Goal: Check status: Check status

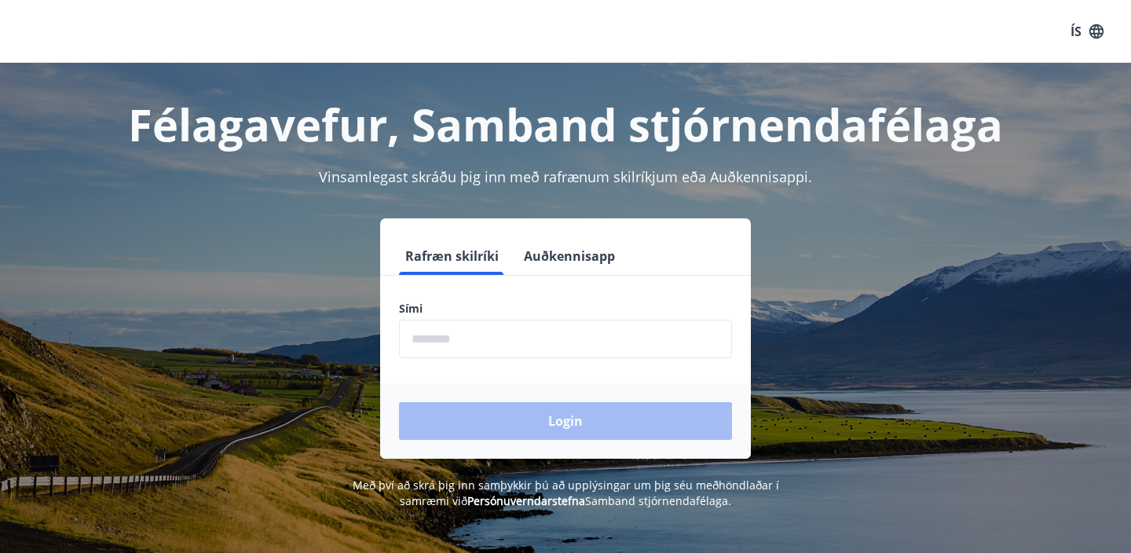
click at [518, 342] on input "phone" at bounding box center [565, 339] width 333 height 38
type input "********"
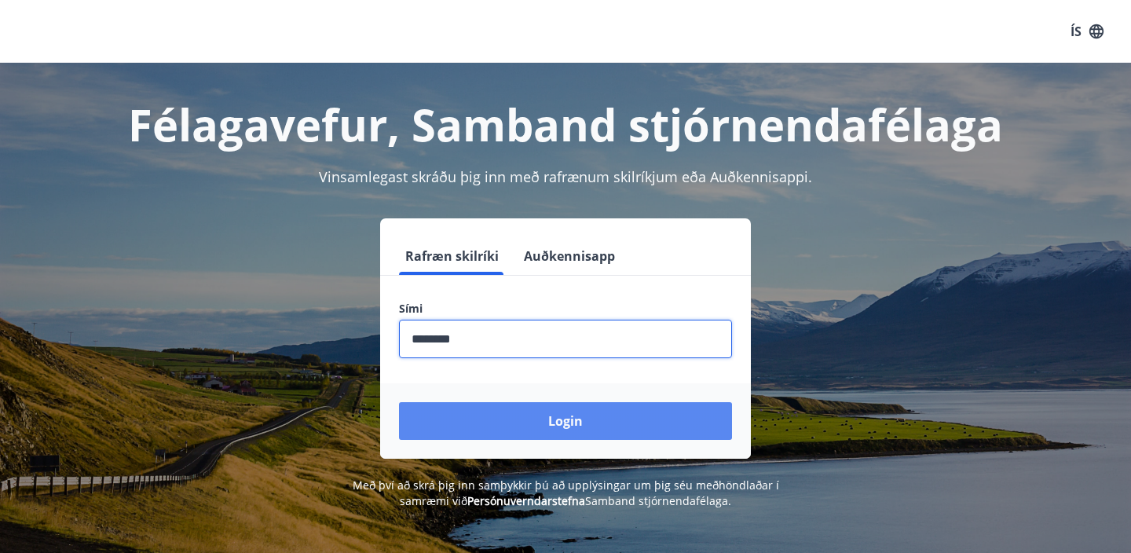
click at [543, 423] on button "Login" at bounding box center [565, 421] width 333 height 38
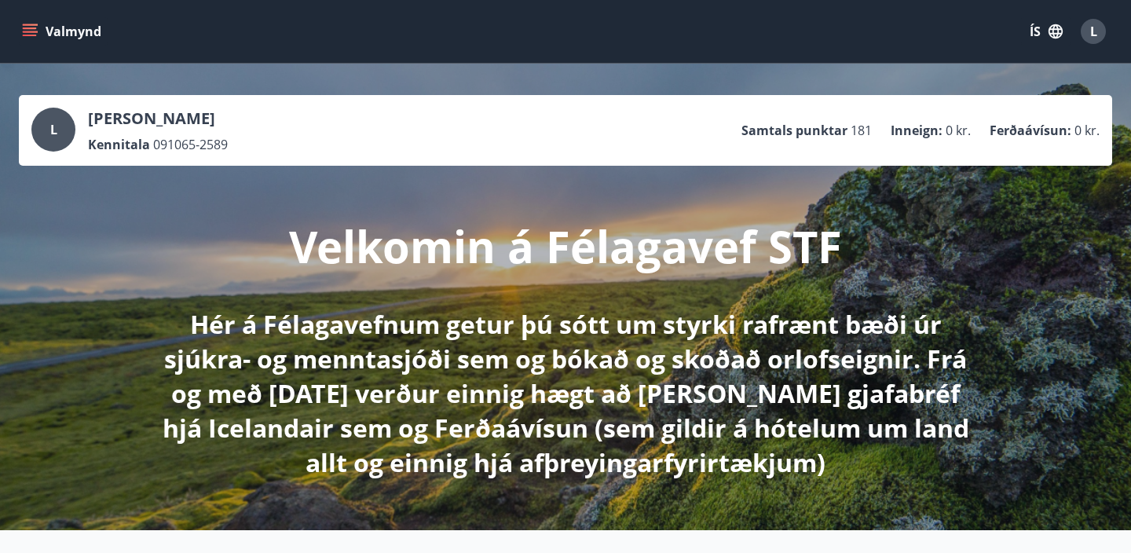
click at [29, 33] on icon "menu" at bounding box center [30, 32] width 16 height 16
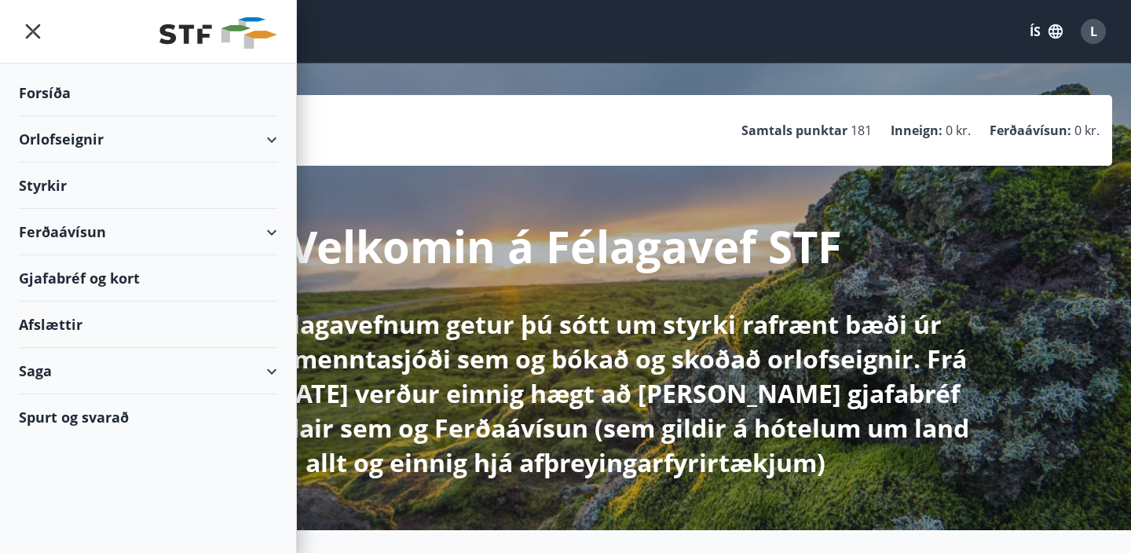
click at [265, 371] on div "Saga" at bounding box center [148, 371] width 258 height 46
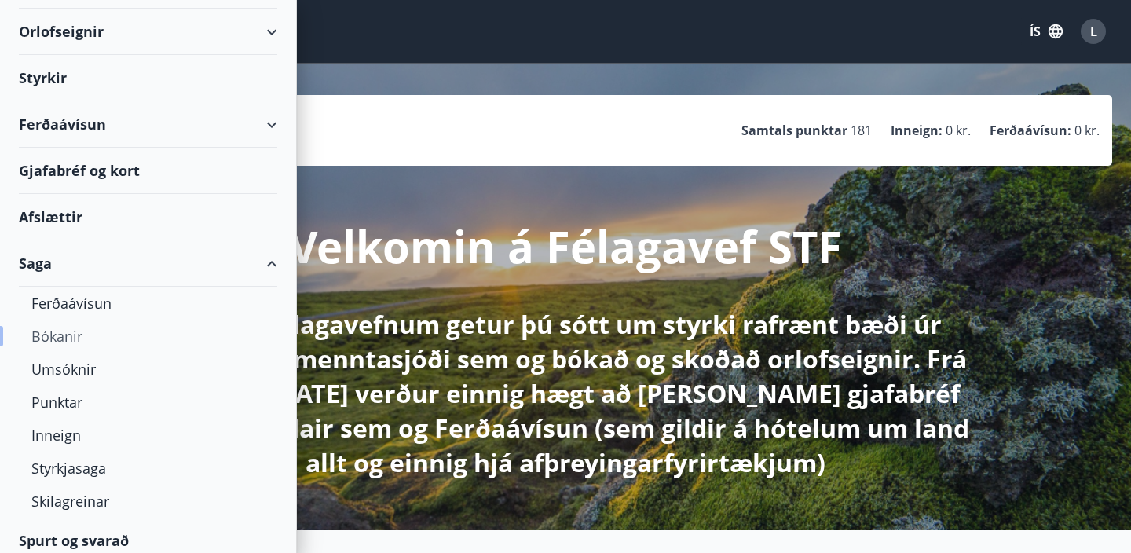
scroll to position [118, 0]
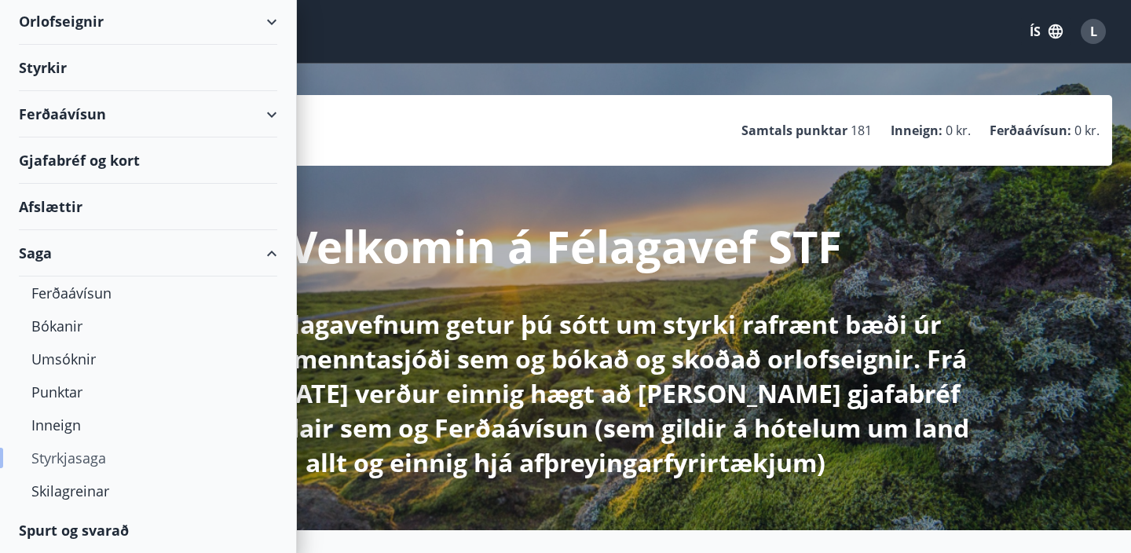
click at [58, 460] on div "Styrkjasaga" at bounding box center [147, 457] width 233 height 33
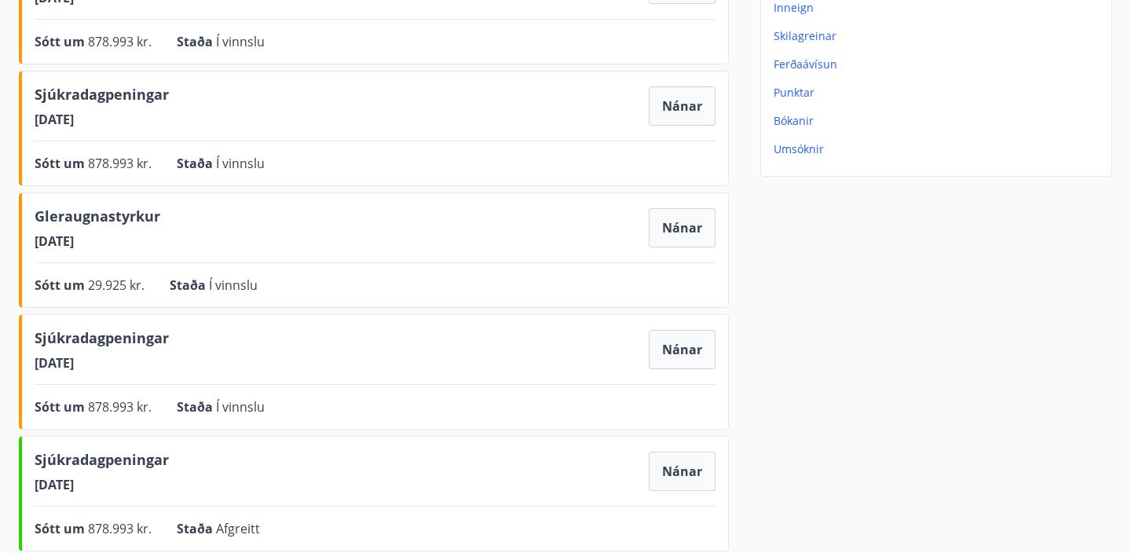
scroll to position [261, 0]
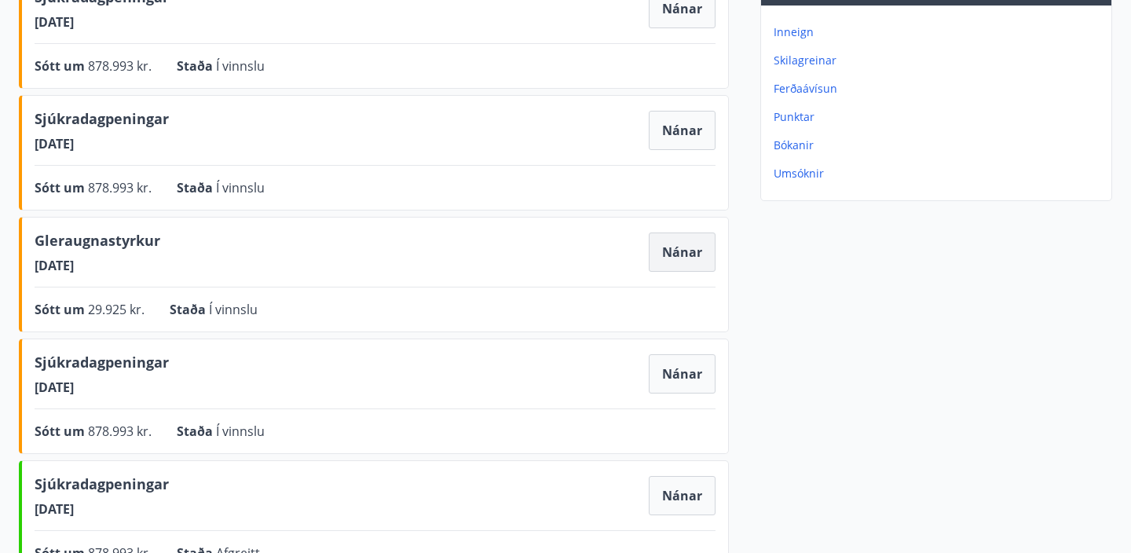
click at [683, 259] on button "Nánar" at bounding box center [682, 251] width 67 height 39
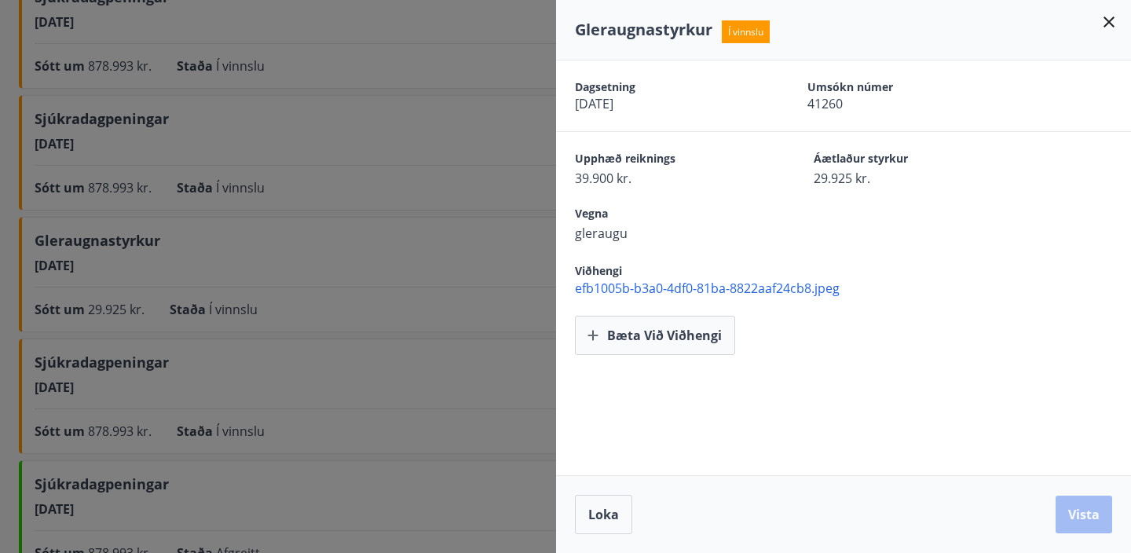
click at [1107, 21] on icon at bounding box center [1108, 21] width 11 height 11
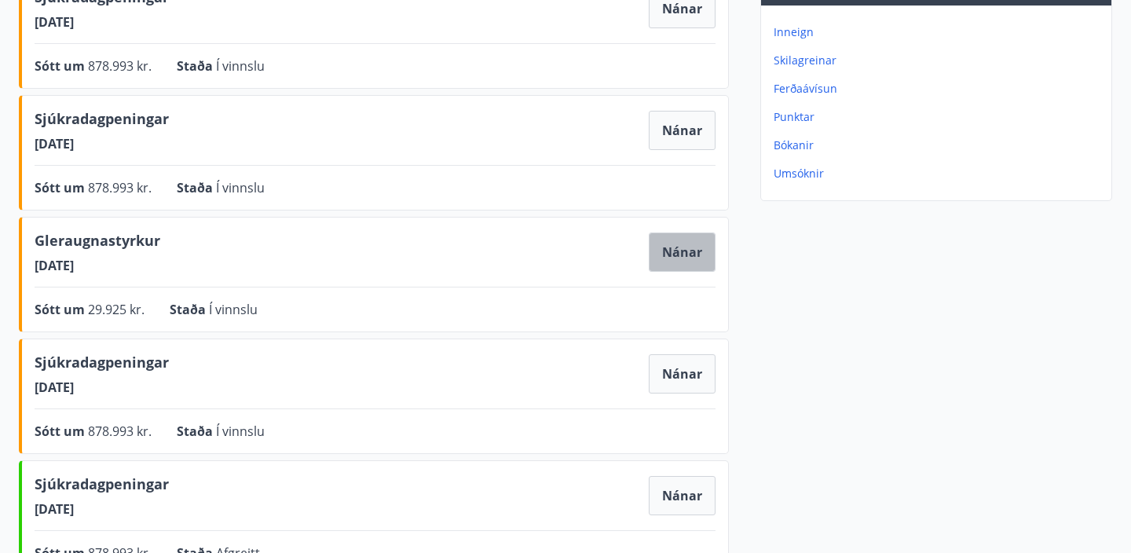
click at [683, 257] on button "Nánar" at bounding box center [682, 251] width 67 height 39
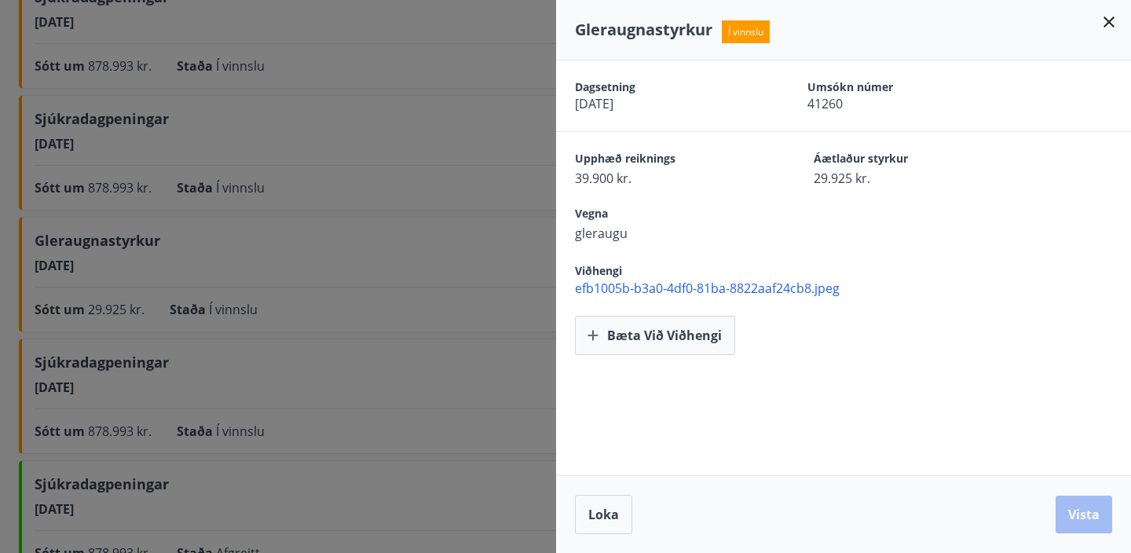
click at [1109, 26] on icon at bounding box center [1109, 22] width 19 height 19
